Goal: Information Seeking & Learning: Check status

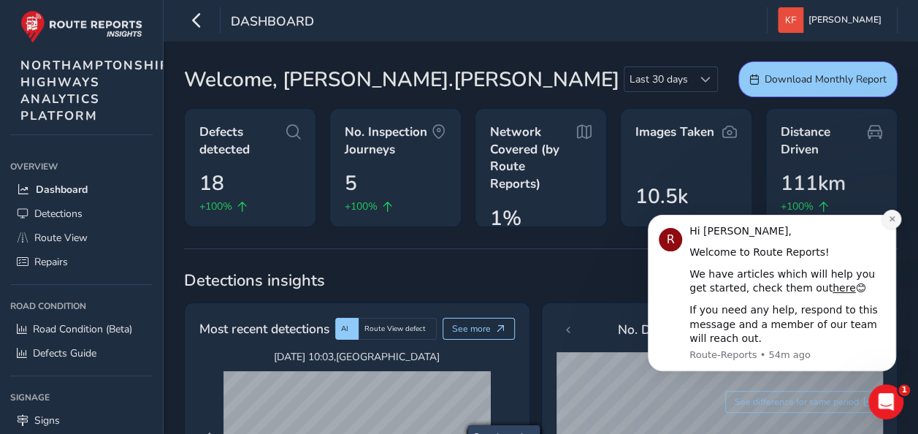
click at [895, 212] on button "Dismiss notification" at bounding box center [892, 219] width 19 height 19
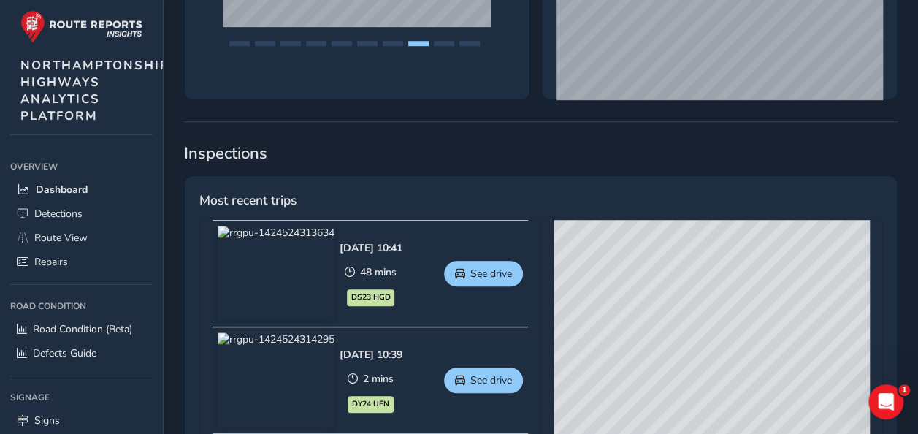
scroll to position [768, 0]
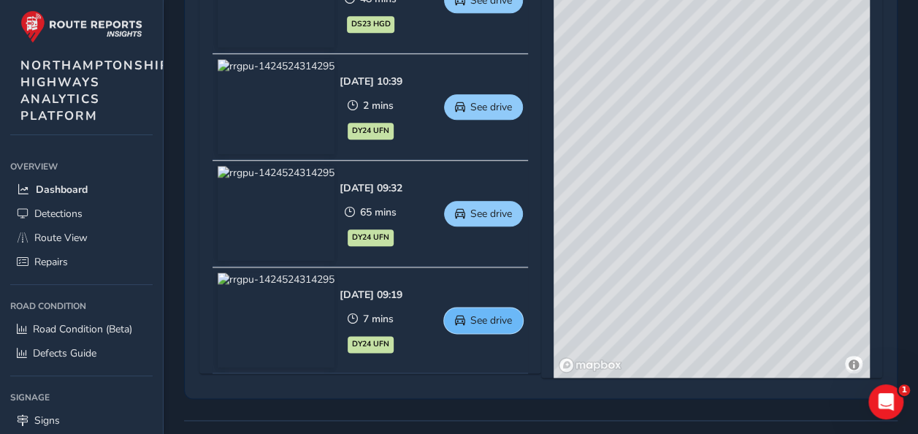
click at [505, 323] on span "See drive" at bounding box center [491, 320] width 42 height 14
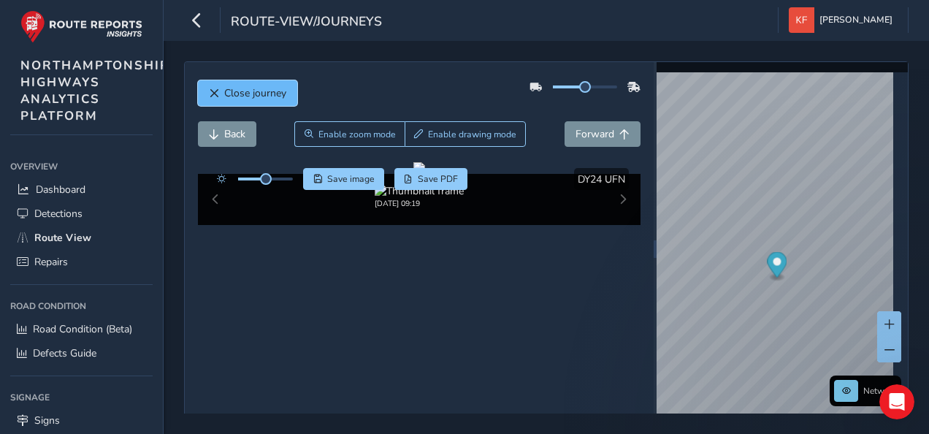
click at [266, 89] on span "Close journey" at bounding box center [255, 93] width 62 height 14
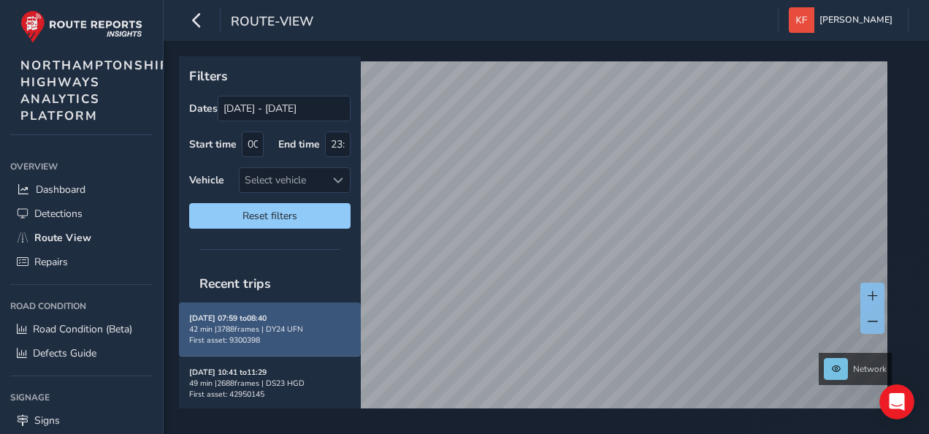
click at [295, 325] on div "42 min | 3788 frames | DY24 UFN" at bounding box center [269, 329] width 161 height 11
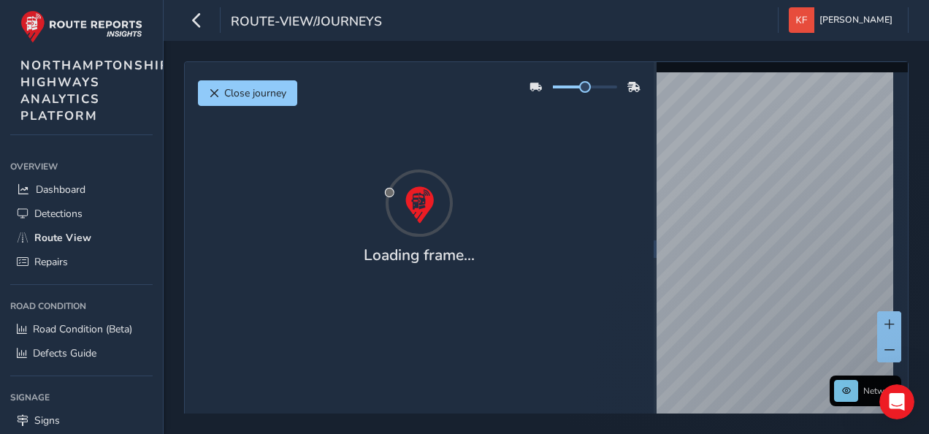
click at [321, 188] on div at bounding box center [419, 202] width 443 height 73
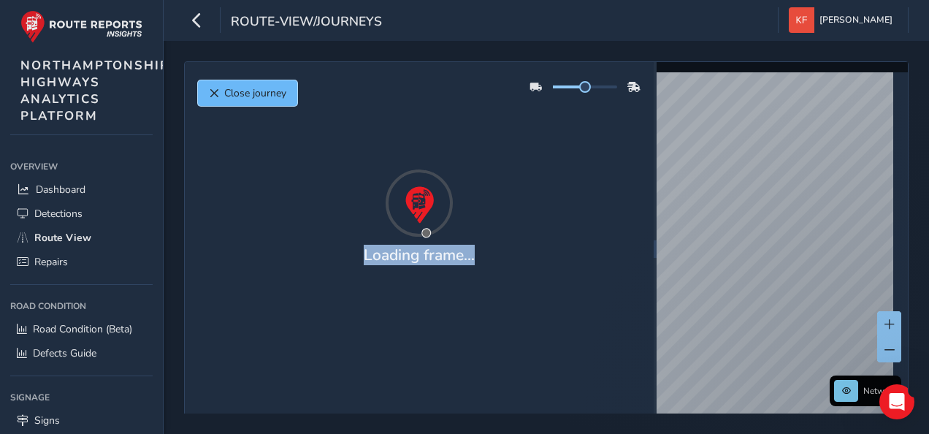
drag, startPoint x: 321, startPoint y: 188, endPoint x: 243, endPoint y: 91, distance: 125.7
click at [243, 91] on span "Close journey" at bounding box center [255, 93] width 62 height 14
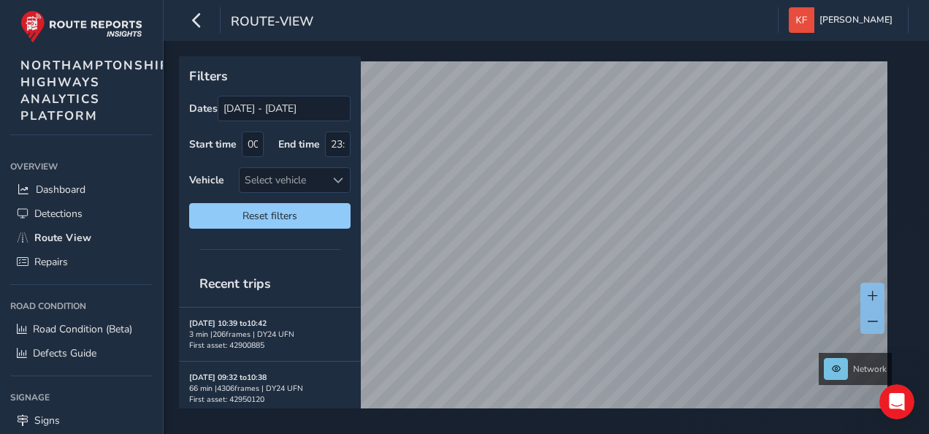
scroll to position [104, 0]
click at [340, 167] on div "Select vehicle" at bounding box center [295, 180] width 112 height 26
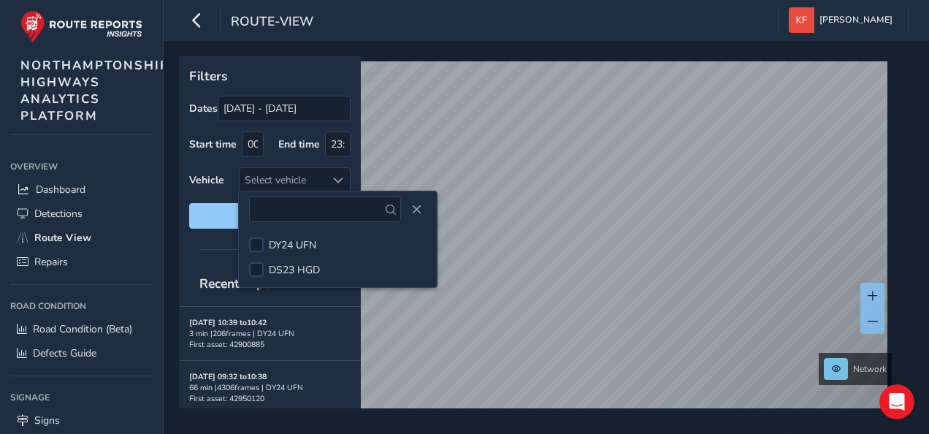
click at [252, 80] on p "Filters" at bounding box center [269, 75] width 161 height 19
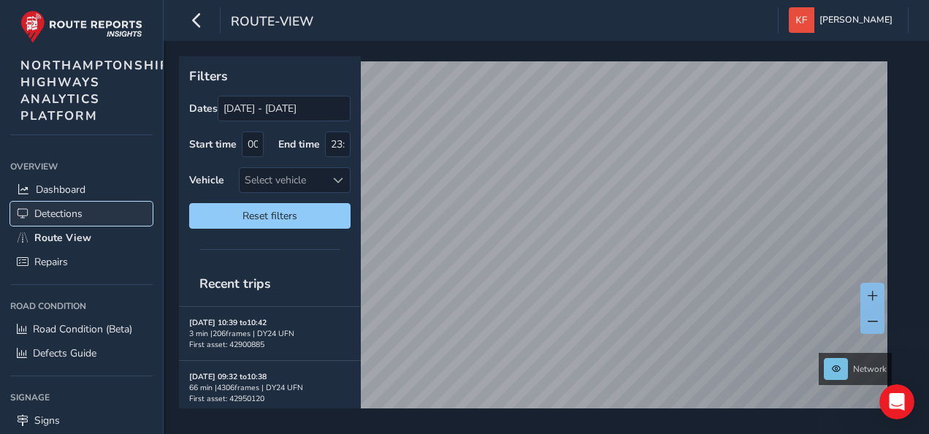
click at [85, 213] on link "Detections" at bounding box center [81, 214] width 142 height 24
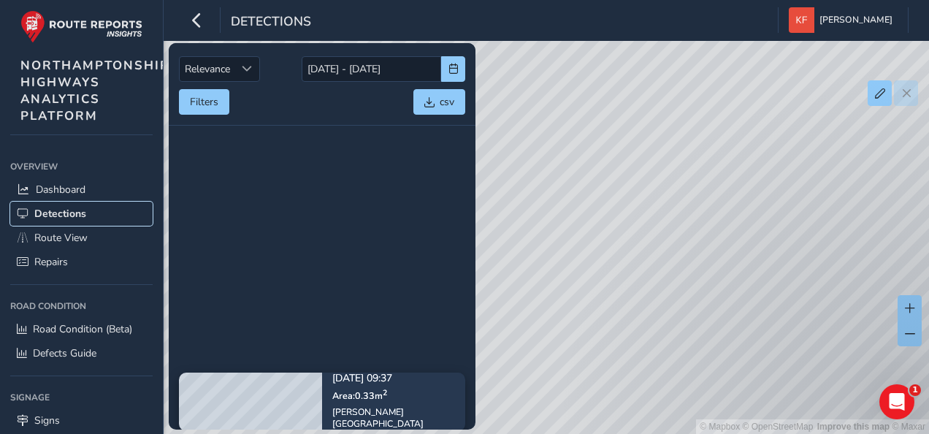
scroll to position [828, 0]
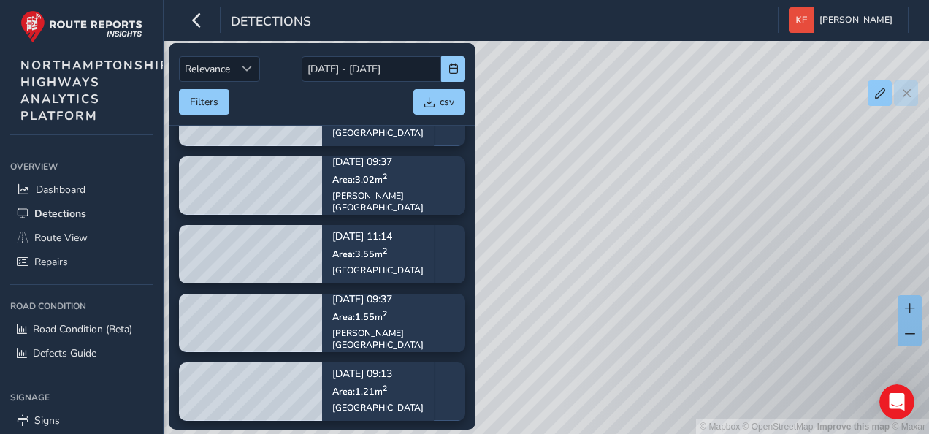
click at [574, 96] on div "© Mapbox © OpenStreetMap Improve this map © Maxar" at bounding box center [464, 217] width 929 height 434
drag, startPoint x: 546, startPoint y: 259, endPoint x: 809, endPoint y: 251, distance: 262.4
click at [809, 251] on div "© Mapbox © OpenStreetMap Improve this map © Maxar" at bounding box center [464, 217] width 929 height 434
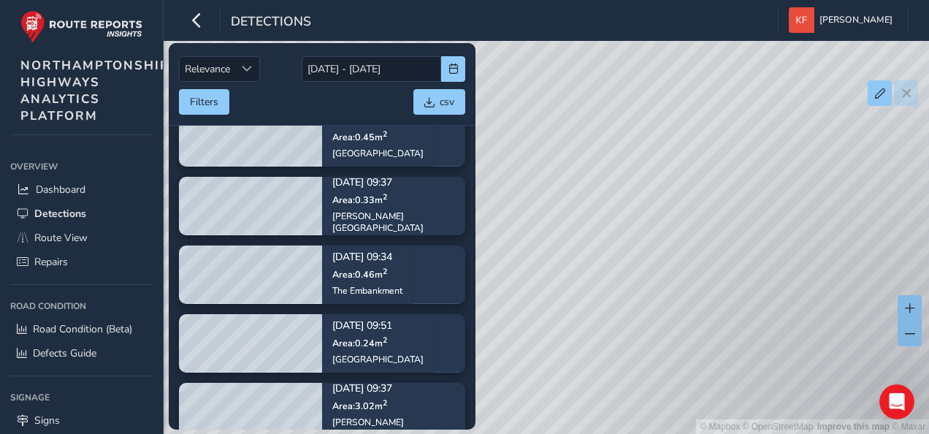
scroll to position [0, 0]
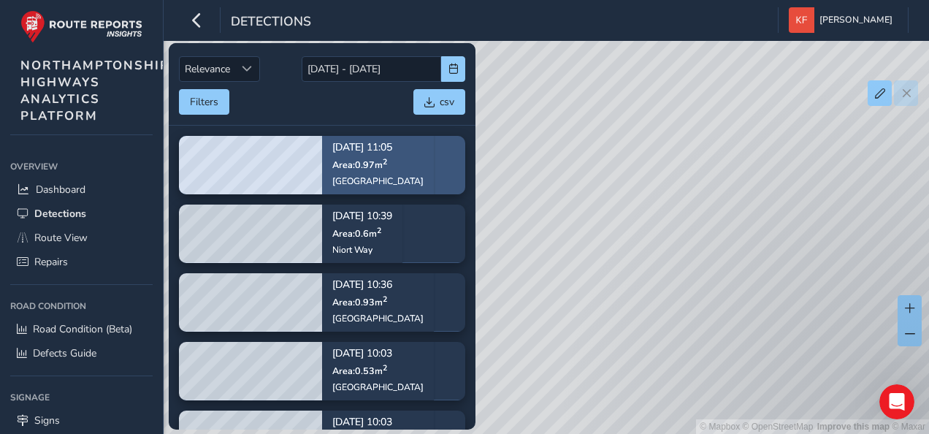
click at [400, 177] on div "Aug 19, 11:05 Area: 0.97 m 2 Station Road" at bounding box center [378, 165] width 112 height 85
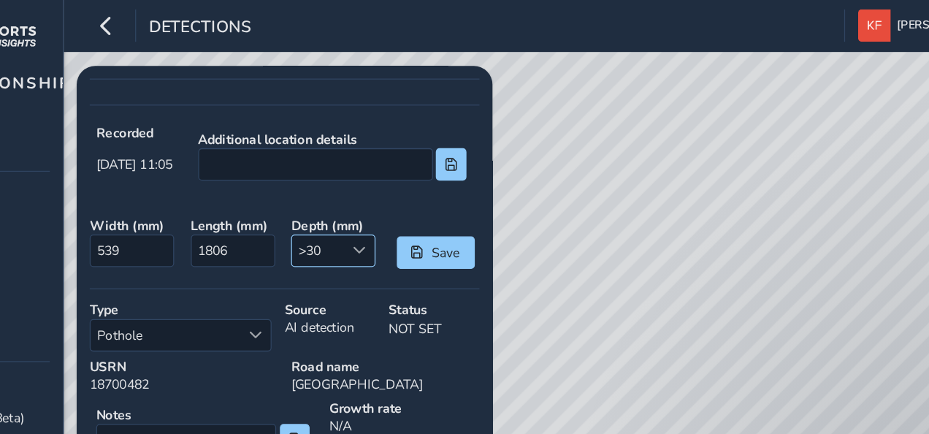
scroll to position [367, 0]
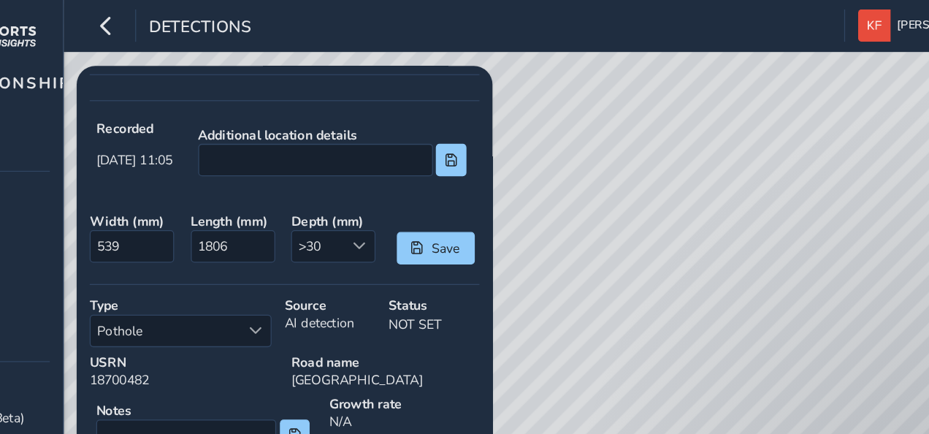
click at [362, 248] on div "Source AI detection" at bounding box center [373, 254] width 82 height 50
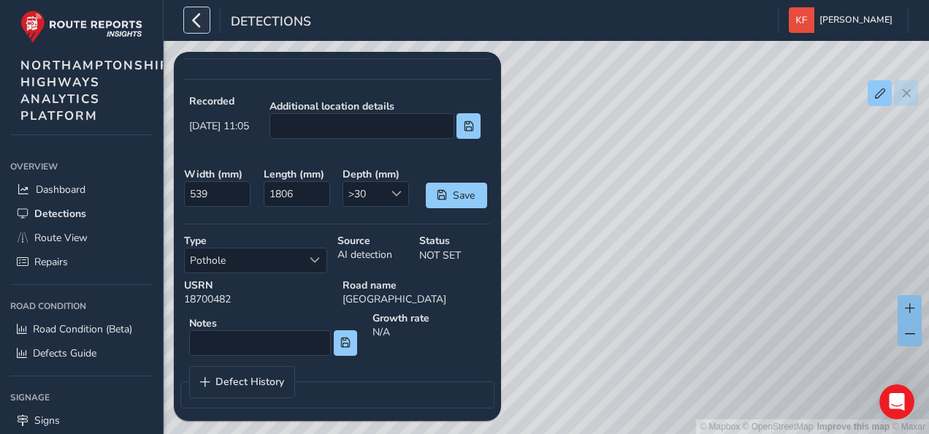
click at [198, 20] on icon "button" at bounding box center [196, 20] width 15 height 26
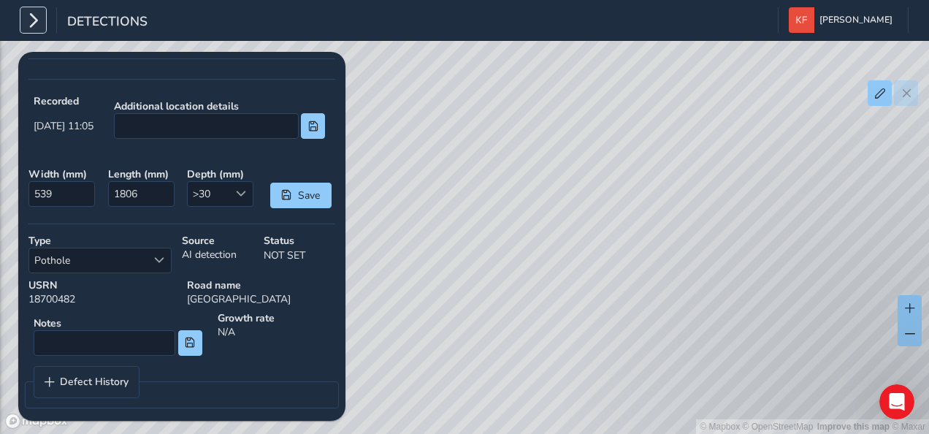
click at [33, 25] on icon "button" at bounding box center [33, 20] width 15 height 26
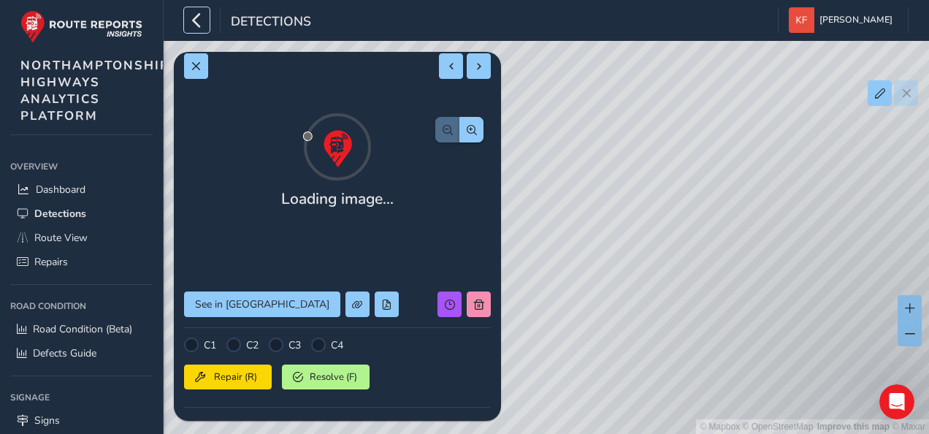
scroll to position [0, 0]
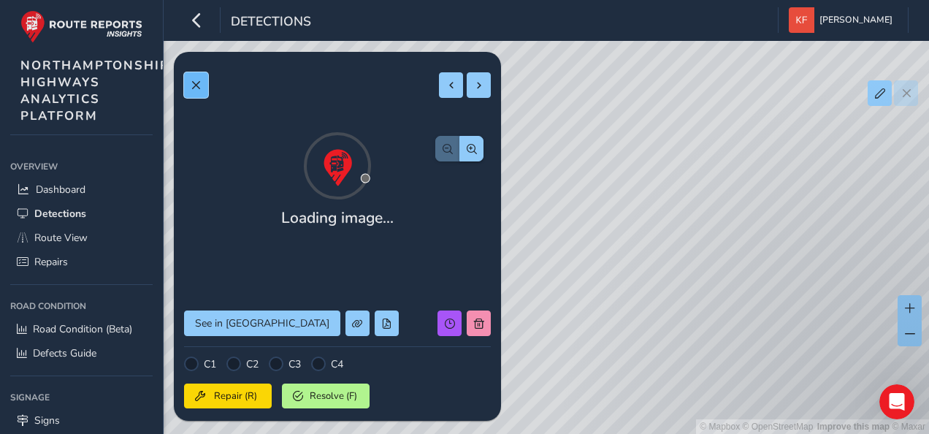
click at [200, 77] on button at bounding box center [196, 85] width 24 height 26
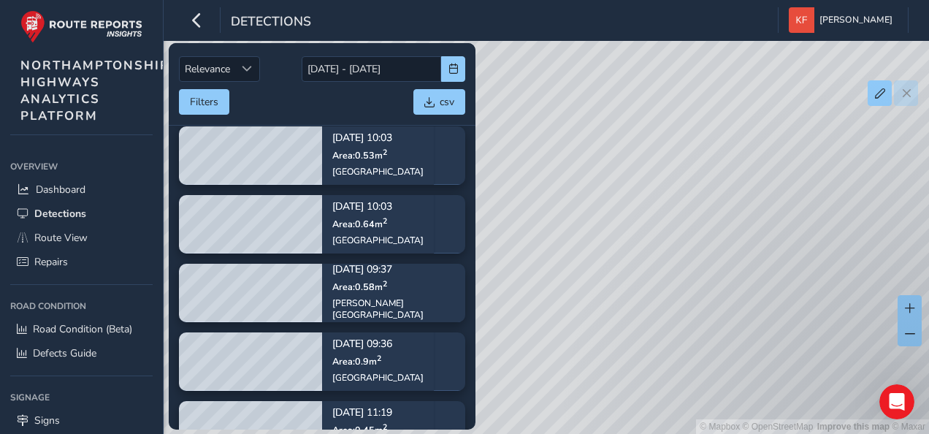
scroll to position [216, 0]
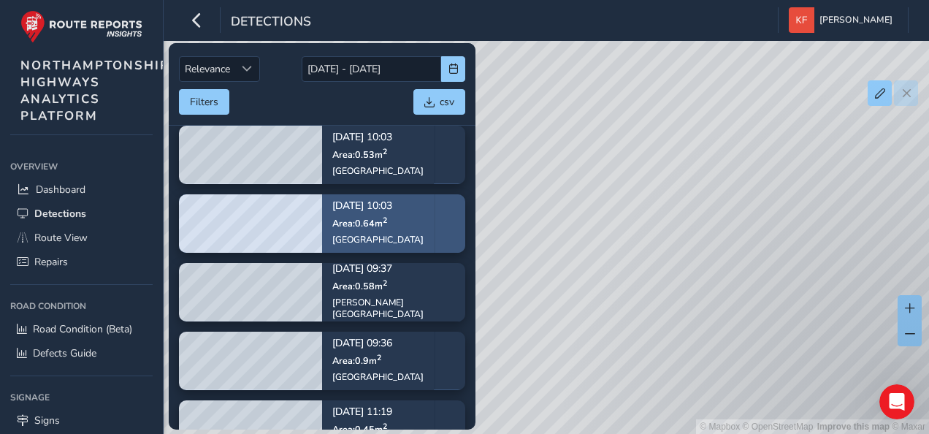
click at [373, 219] on span "Area: 0.64 m 2" at bounding box center [359, 223] width 55 height 12
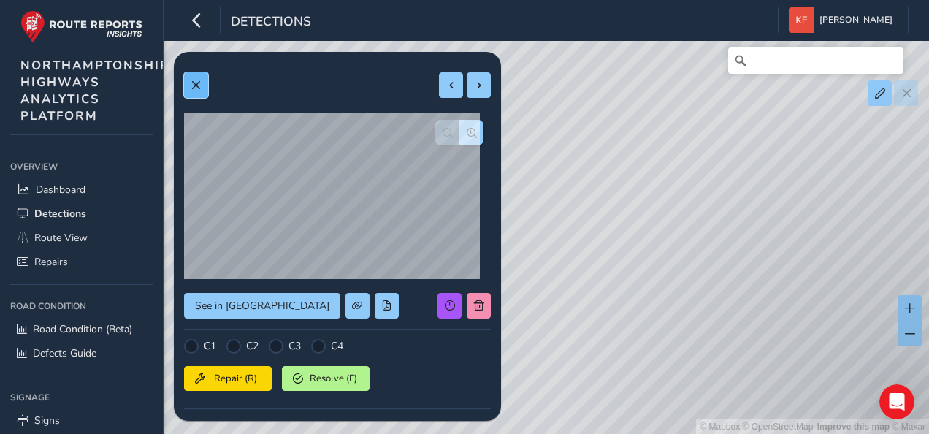
click at [202, 86] on button at bounding box center [196, 85] width 24 height 26
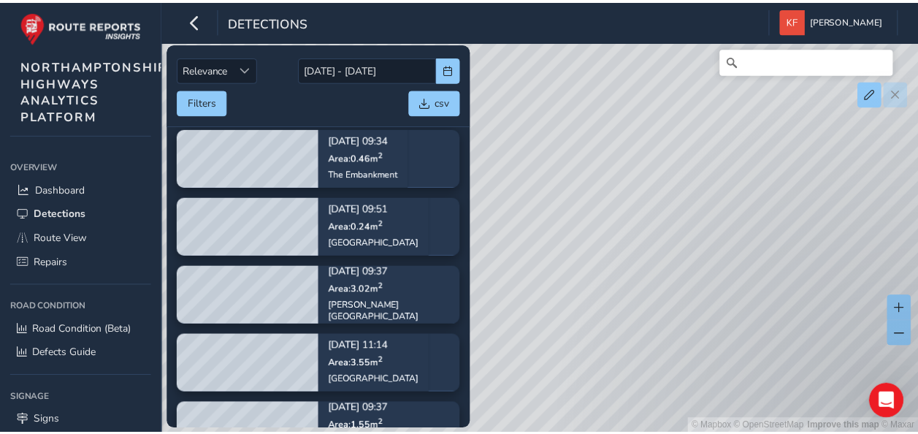
scroll to position [751, 0]
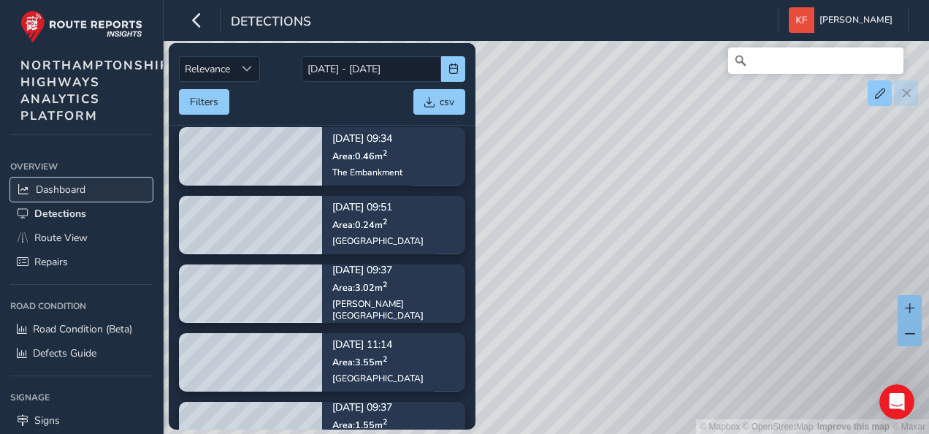
click at [83, 178] on link "Dashboard" at bounding box center [81, 190] width 142 height 24
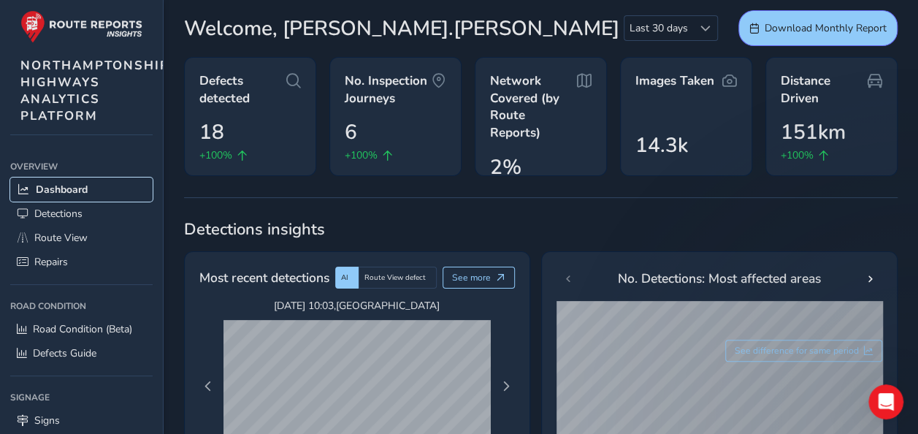
scroll to position [27, 0]
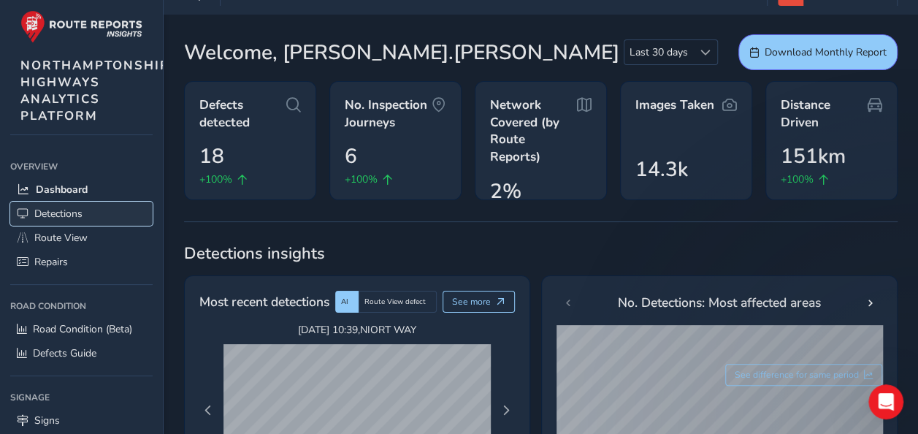
click at [47, 219] on link "Detections" at bounding box center [81, 214] width 142 height 24
